Goal: Information Seeking & Learning: Stay updated

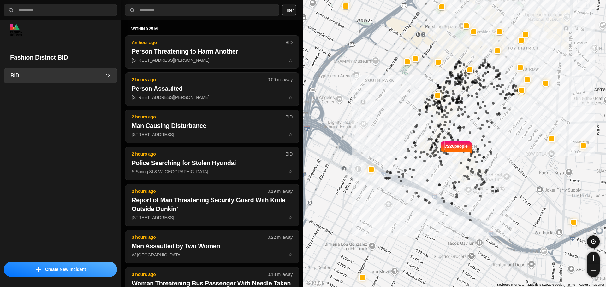
select select "*"
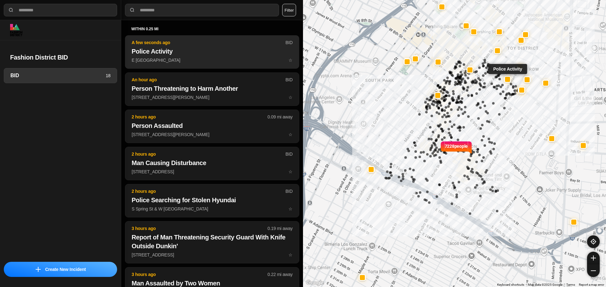
click at [213, 55] on h2 "Police Activity" at bounding box center [212, 51] width 161 height 9
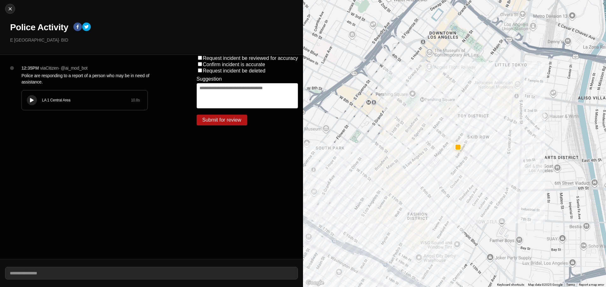
click at [36, 96] on div "LA 1 Central Area 10.8 s" at bounding box center [85, 101] width 126 height 20
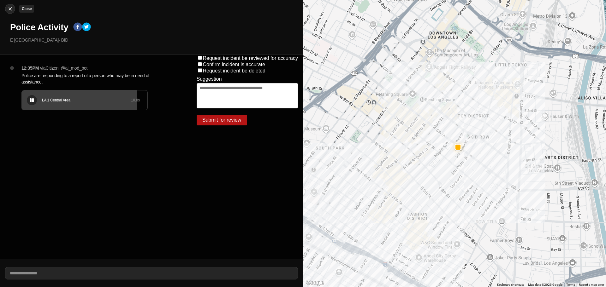
click at [8, 12] on button "Close" at bounding box center [10, 9] width 10 height 10
select select "*"
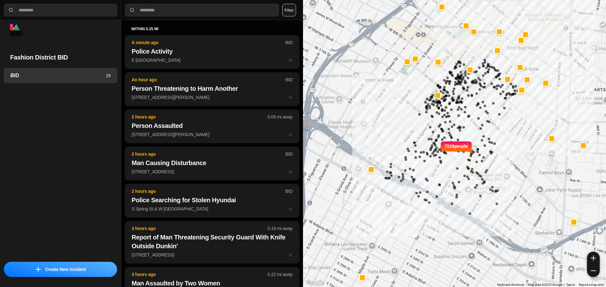
select select "*"
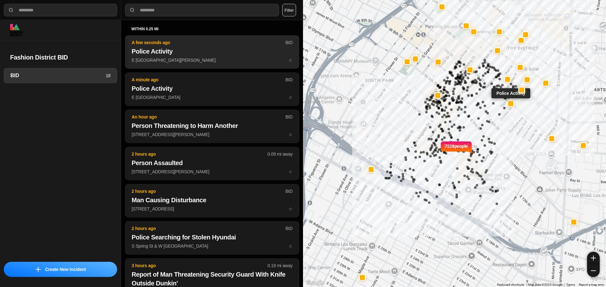
click at [235, 55] on h2 "Police Activity" at bounding box center [212, 51] width 161 height 9
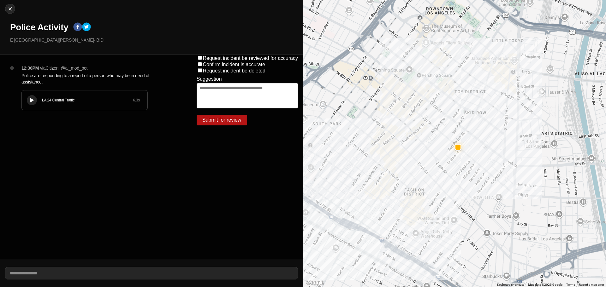
click at [29, 101] on div at bounding box center [32, 100] width 6 height 5
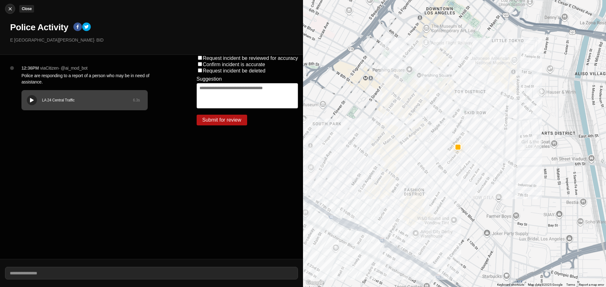
click at [10, 9] on img at bounding box center [10, 9] width 6 height 6
select select "*"
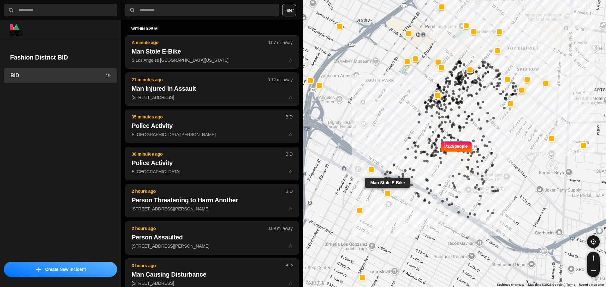
select select "*"
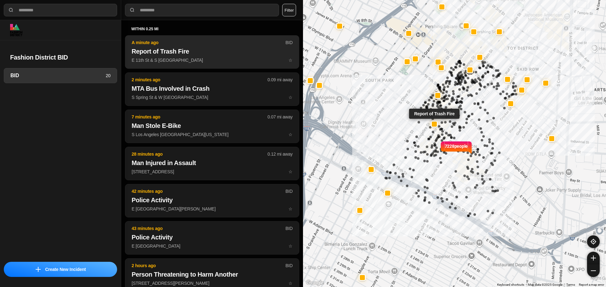
click at [234, 52] on h2 "Report of Trash Fire" at bounding box center [212, 51] width 161 height 9
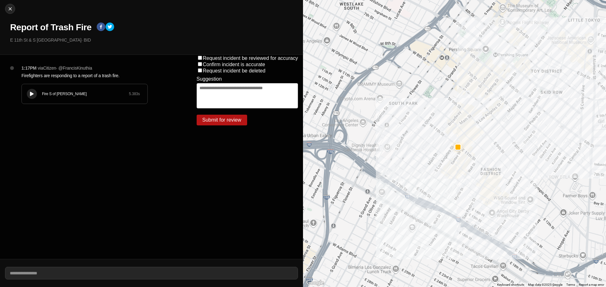
click at [31, 95] on icon at bounding box center [32, 94] width 4 height 4
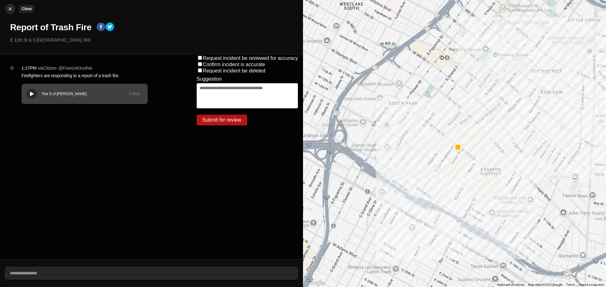
click at [10, 8] on img at bounding box center [10, 9] width 6 height 6
select select "*"
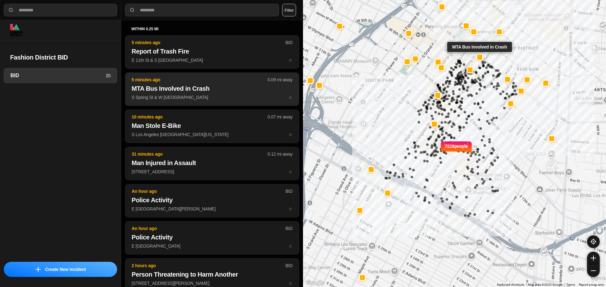
click at [220, 87] on h2 "MTA Bus Involved in Crash" at bounding box center [212, 88] width 161 height 9
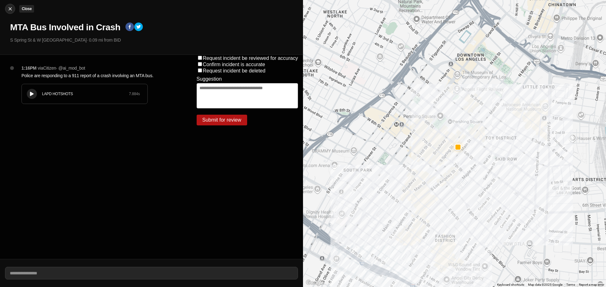
click at [13, 10] on img at bounding box center [10, 9] width 6 height 6
select select "*"
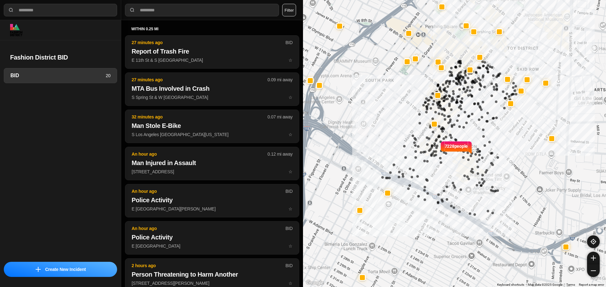
select select "*"
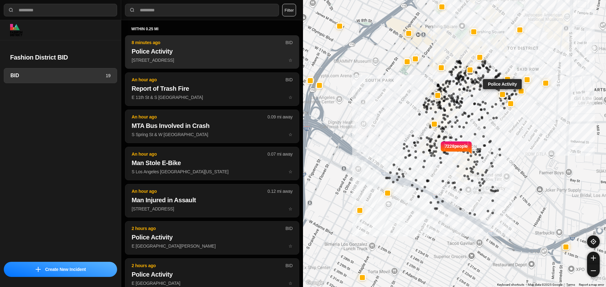
click at [198, 45] on p "8 minutes ago" at bounding box center [209, 42] width 154 height 6
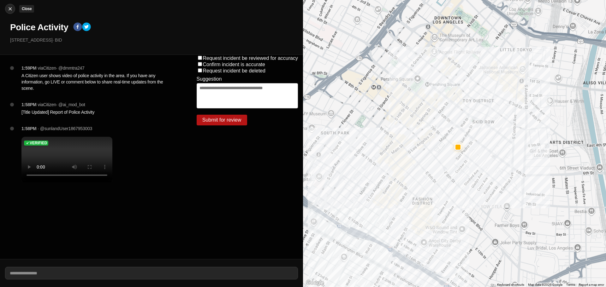
click at [9, 9] on img at bounding box center [10, 9] width 6 height 6
select select "*"
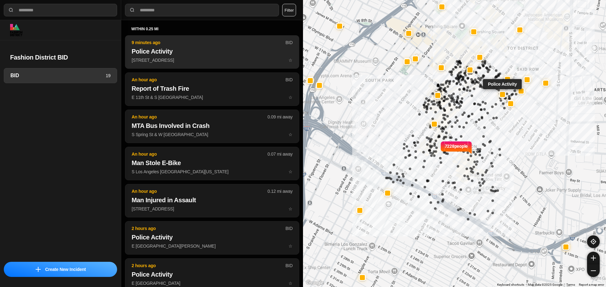
click at [190, 48] on h2 "Police Activity" at bounding box center [212, 51] width 161 height 9
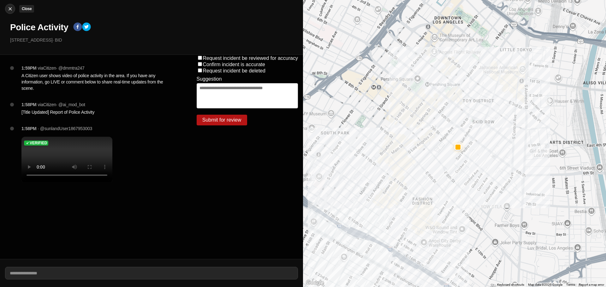
click at [9, 5] on button "Close" at bounding box center [10, 9] width 10 height 10
select select "*"
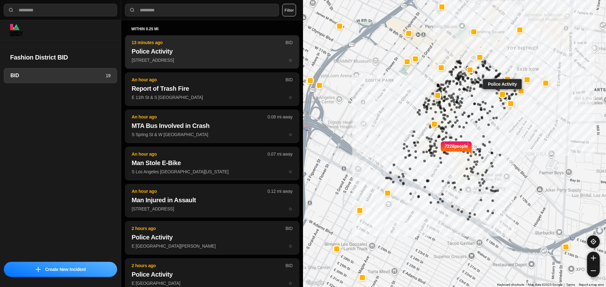
click at [199, 65] on button "13 minutes ago BID Police Activity 325 E 7th St ☆" at bounding box center [212, 51] width 174 height 33
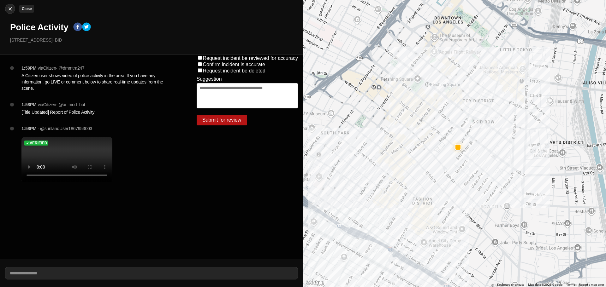
click at [10, 9] on img at bounding box center [10, 9] width 6 height 6
select select "*"
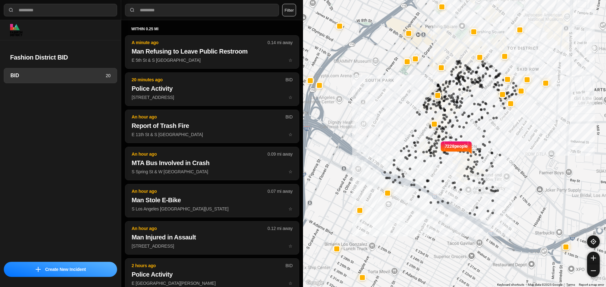
select select "*"
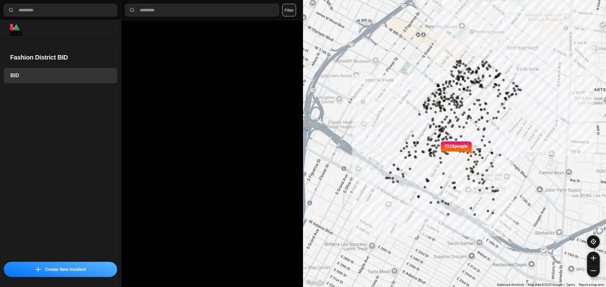
select select "*"
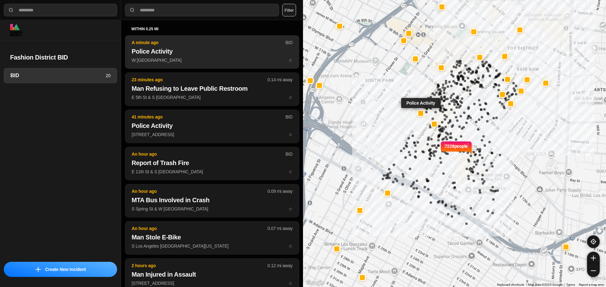
click at [183, 55] on h2 "Police Activity" at bounding box center [212, 51] width 161 height 9
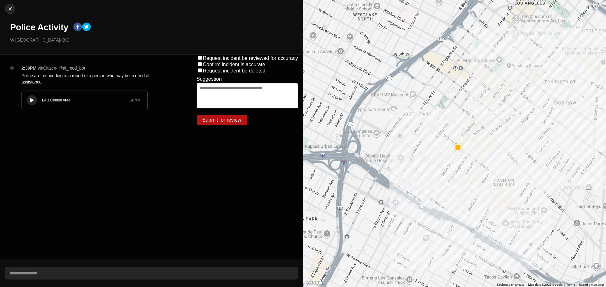
click at [33, 101] on icon at bounding box center [32, 100] width 4 height 4
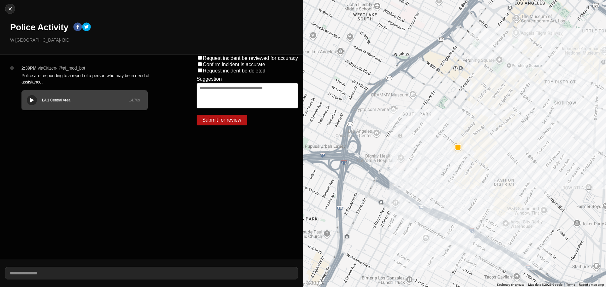
click at [31, 99] on icon at bounding box center [32, 100] width 4 height 4
click at [32, 101] on icon at bounding box center [32, 100] width 4 height 4
drag, startPoint x: 58, startPoint y: 105, endPoint x: 22, endPoint y: 109, distance: 36.4
click at [22, 109] on div "LA 1 Central Area 14.76 s" at bounding box center [85, 101] width 126 height 20
click at [29, 99] on div at bounding box center [32, 100] width 6 height 5
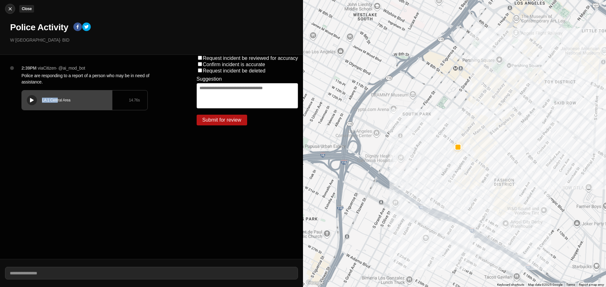
click at [10, 8] on img at bounding box center [10, 9] width 6 height 6
select select "*"
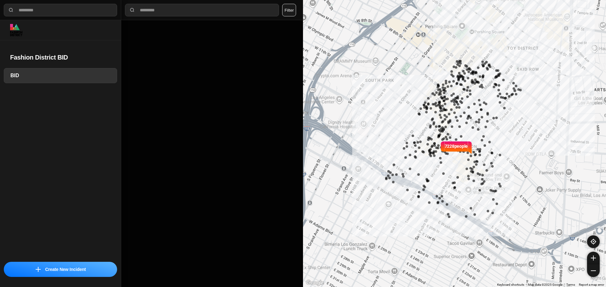
select select "*"
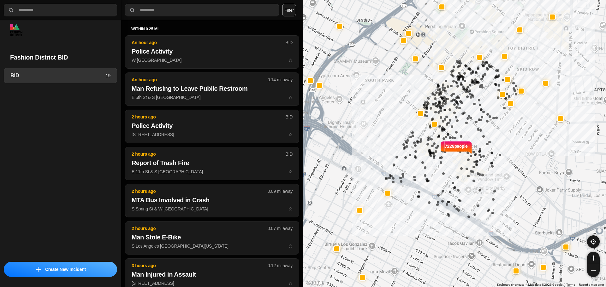
select select "*"
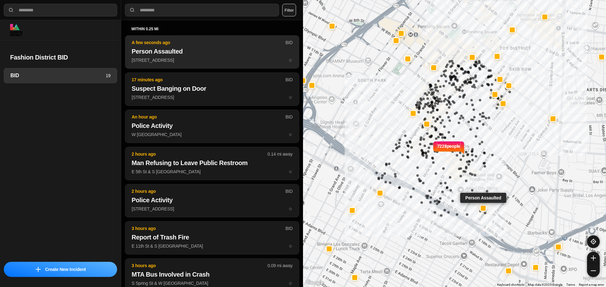
click at [197, 53] on h2 "Person Assaulted" at bounding box center [212, 51] width 161 height 9
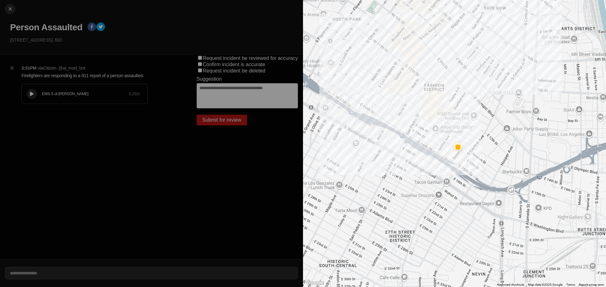
click at [31, 94] on icon at bounding box center [32, 94] width 4 height 4
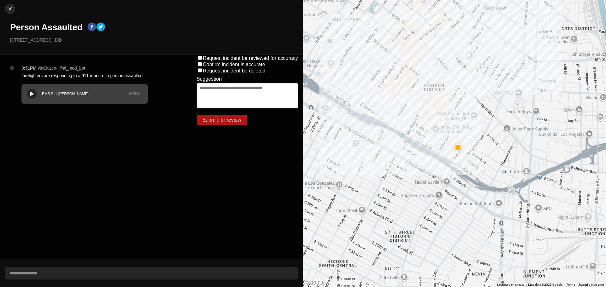
drag, startPoint x: 595, startPoint y: 251, endPoint x: 27, endPoint y: 94, distance: 589.4
click at [27, 94] on button at bounding box center [32, 94] width 10 height 10
click at [13, 9] on img at bounding box center [10, 9] width 6 height 6
select select "*"
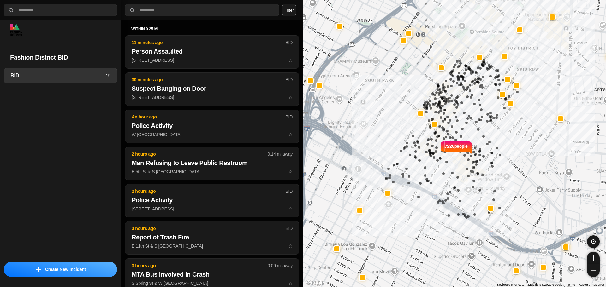
select select "*"
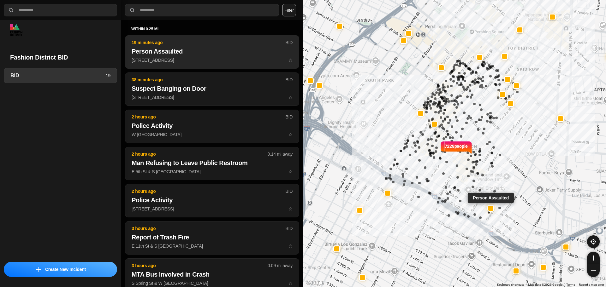
click at [193, 49] on h2 "Person Assaulted" at bounding box center [212, 51] width 161 height 9
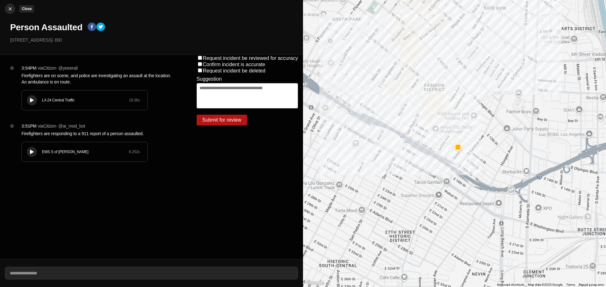
click at [9, 9] on img at bounding box center [10, 9] width 6 height 6
select select "*"
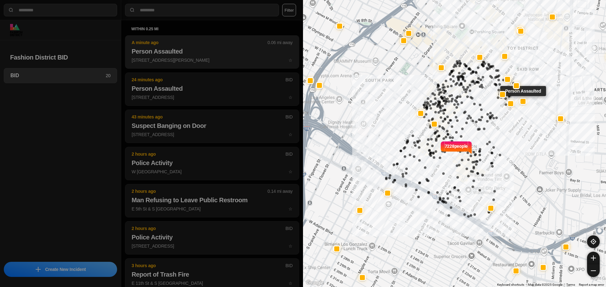
click at [216, 60] on p "629 Crocker St ☆" at bounding box center [212, 60] width 161 height 6
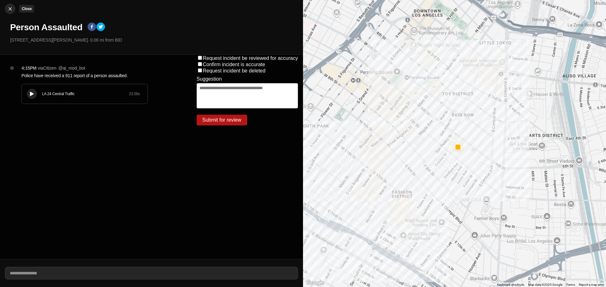
click at [10, 6] on img at bounding box center [10, 9] width 6 height 6
select select "*"
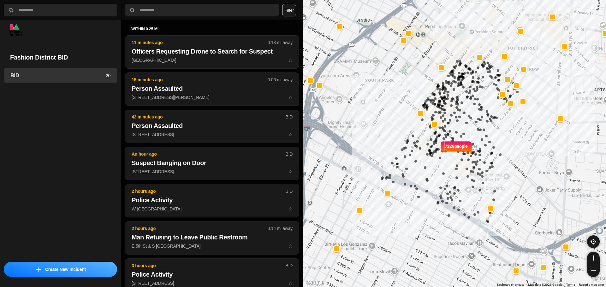
select select "*"
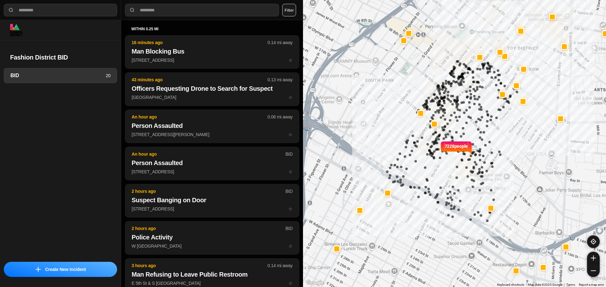
select select "*"
